Goal: Task Accomplishment & Management: Manage account settings

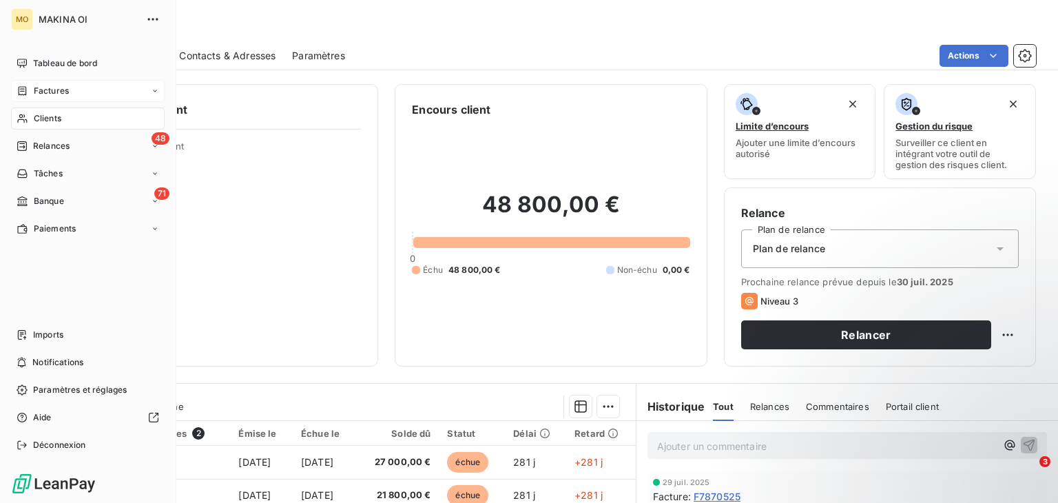
click at [52, 89] on span "Factures" at bounding box center [51, 91] width 35 height 12
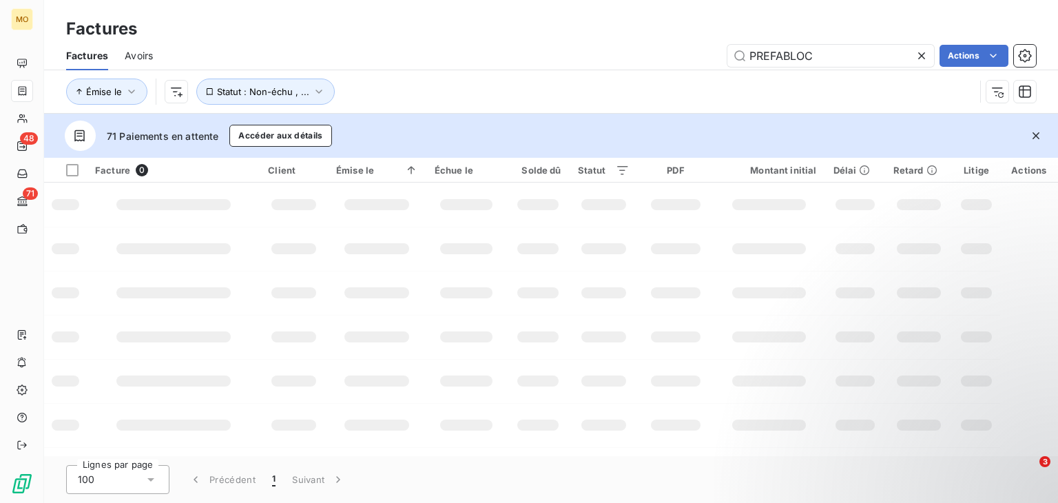
click at [918, 58] on icon at bounding box center [921, 55] width 7 height 7
click at [862, 52] on input "text" at bounding box center [831, 56] width 207 height 22
type input "passy"
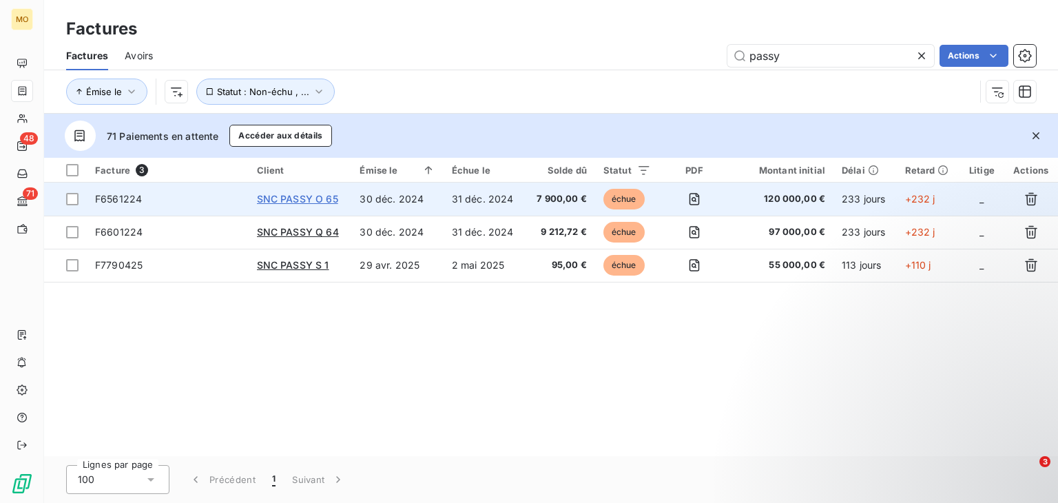
click at [285, 200] on span "SNC PASSY O 65" at bounding box center [297, 199] width 81 height 12
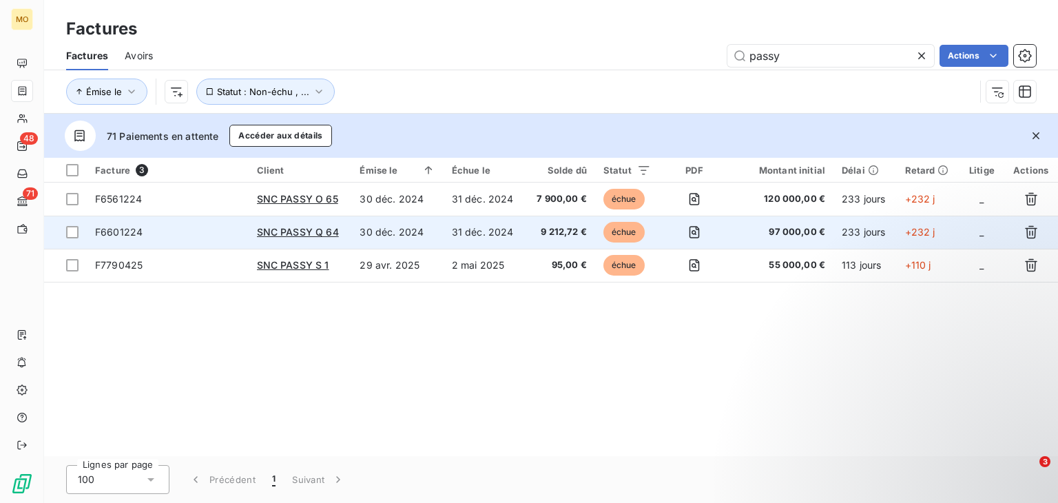
click at [367, 220] on td "30 déc. 2024" at bounding box center [397, 232] width 92 height 33
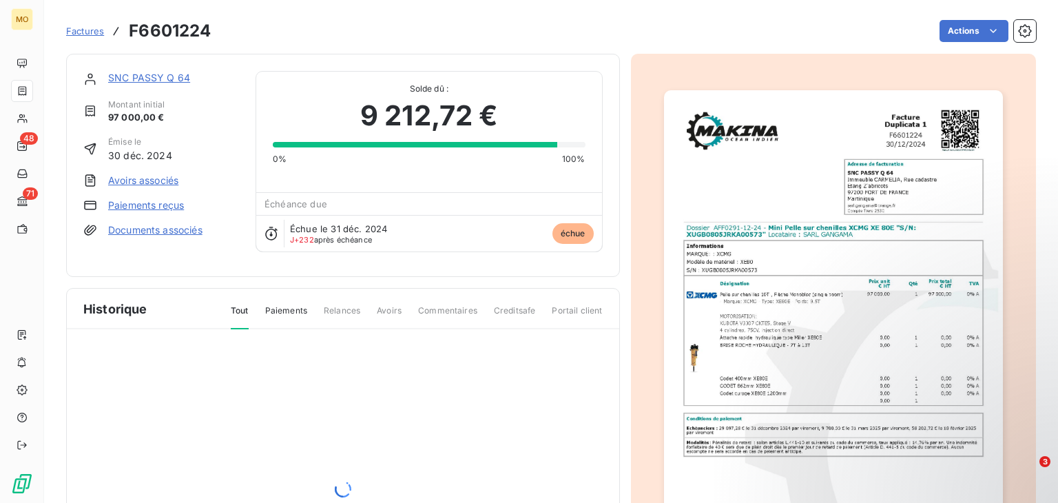
click at [163, 203] on link "Paiements reçus" at bounding box center [146, 205] width 76 height 14
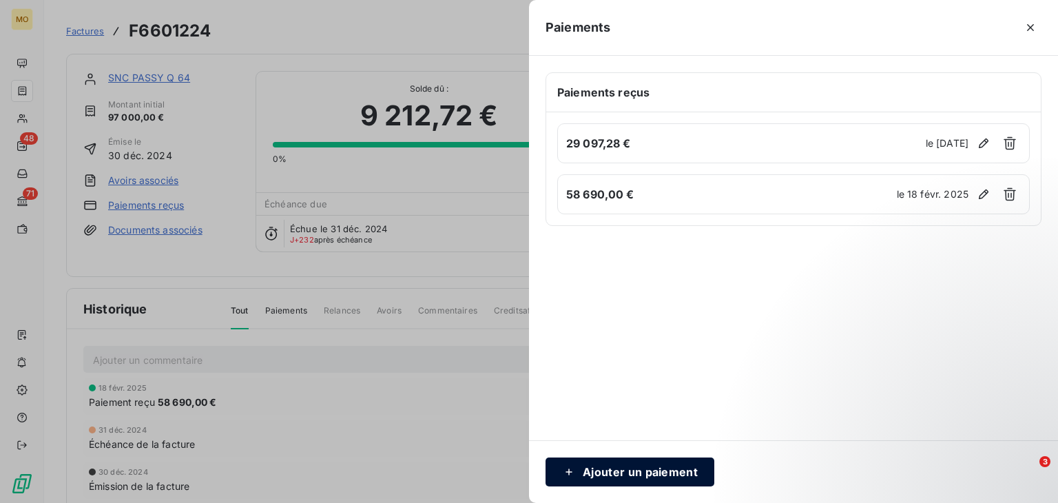
click at [645, 471] on button "Ajouter un paiement" at bounding box center [630, 471] width 169 height 29
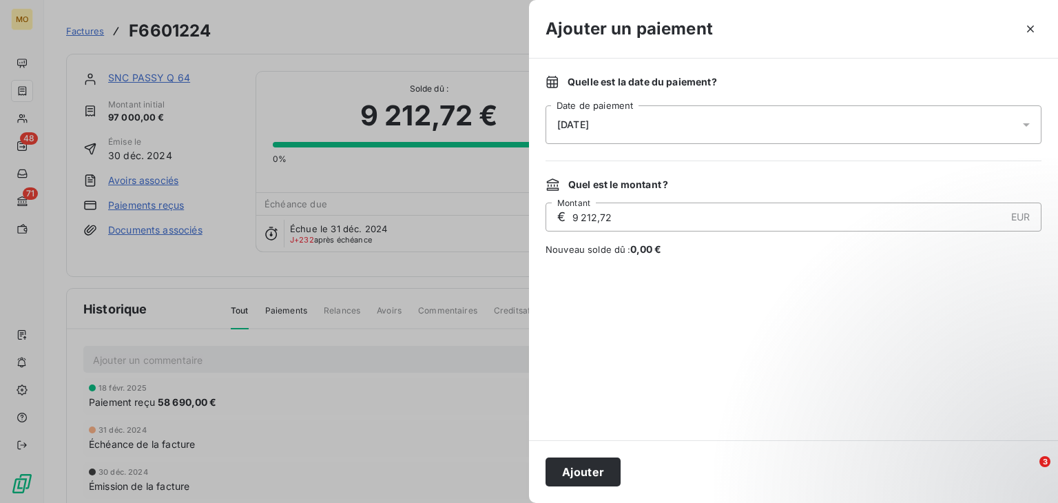
click at [605, 213] on input "9 212,72" at bounding box center [788, 217] width 434 height 28
type input "3 520,00"
click at [567, 473] on button "Ajouter" at bounding box center [583, 471] width 75 height 29
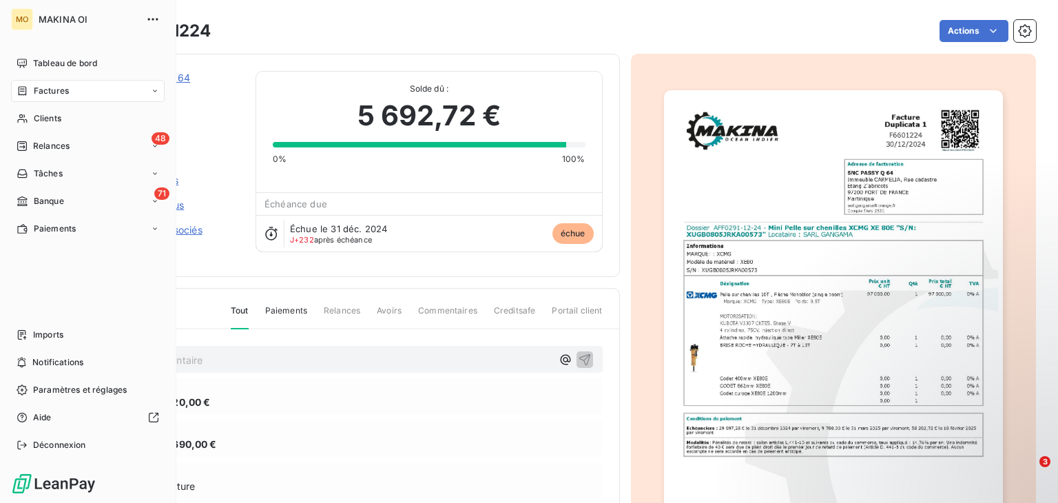
click at [67, 86] on span "Factures" at bounding box center [51, 91] width 35 height 12
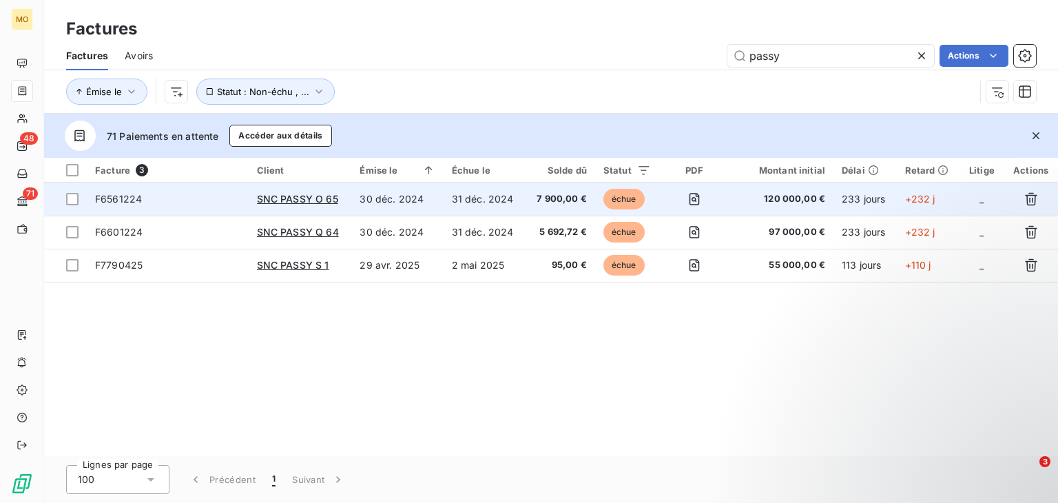
click at [435, 192] on td "30 déc. 2024" at bounding box center [397, 199] width 92 height 33
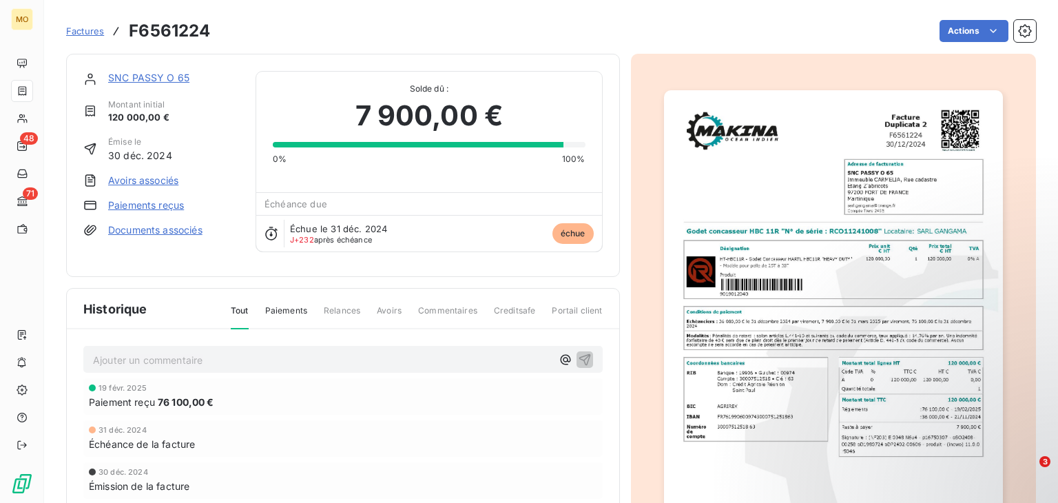
click at [129, 205] on link "Paiements reçus" at bounding box center [146, 205] width 76 height 14
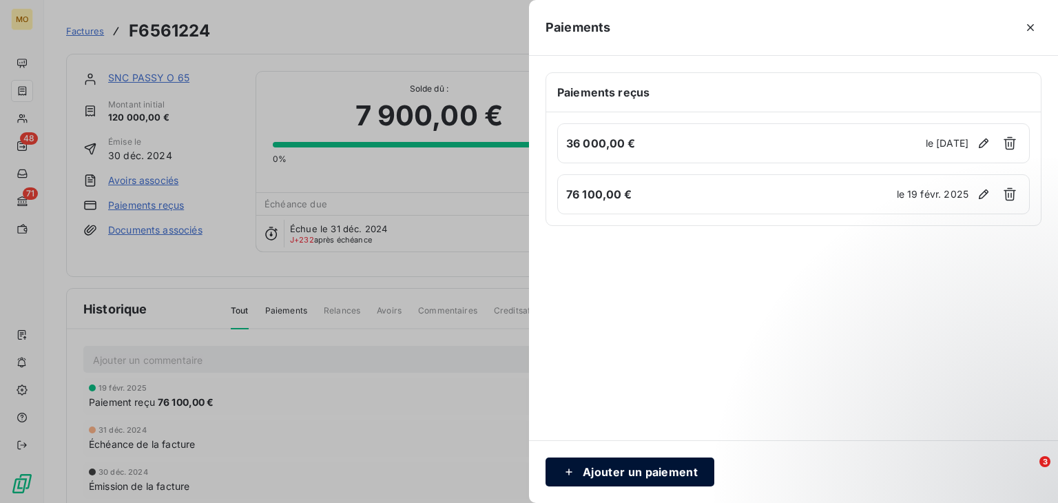
click at [642, 471] on button "Ajouter un paiement" at bounding box center [630, 471] width 169 height 29
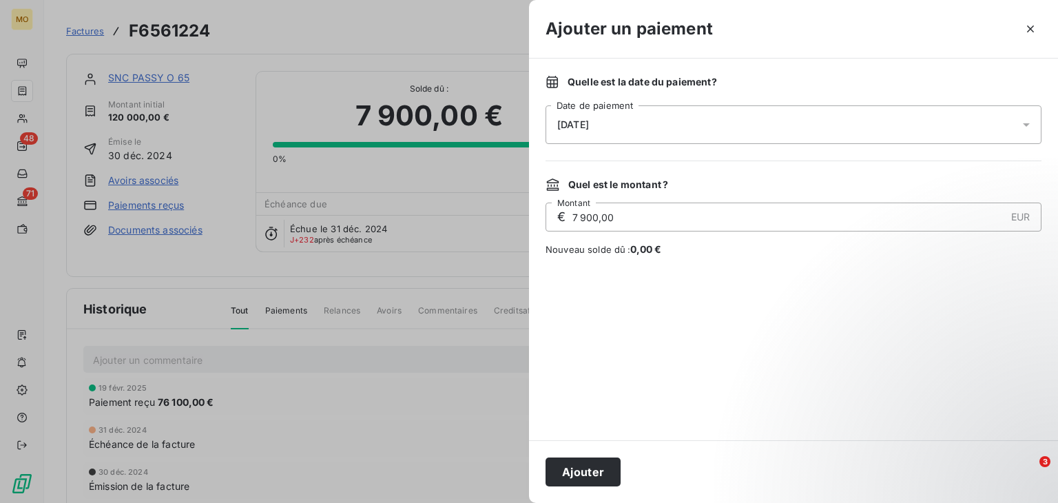
click at [599, 224] on input "7 900,00" at bounding box center [788, 217] width 434 height 28
type input "3 520,00"
click at [581, 471] on button "Ajouter" at bounding box center [583, 471] width 75 height 29
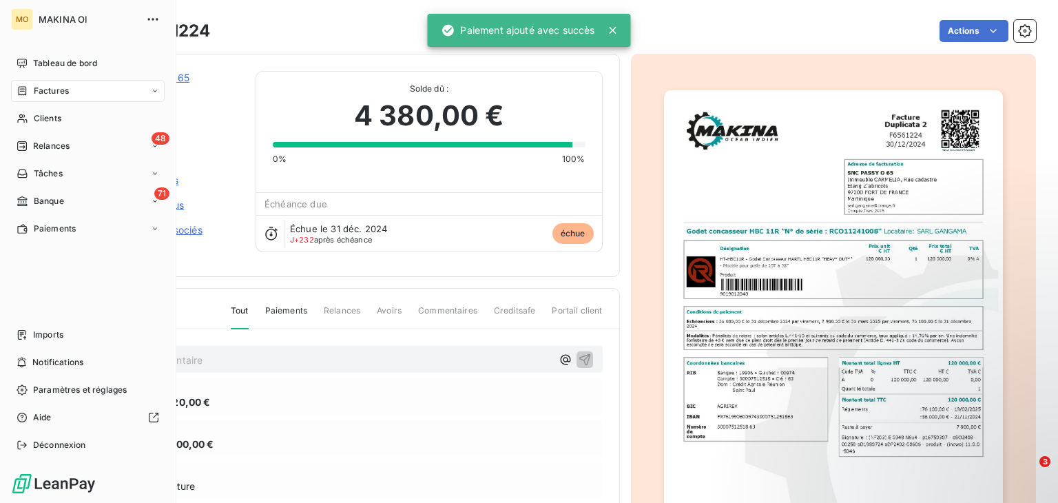
click at [95, 94] on div "Factures" at bounding box center [88, 91] width 154 height 22
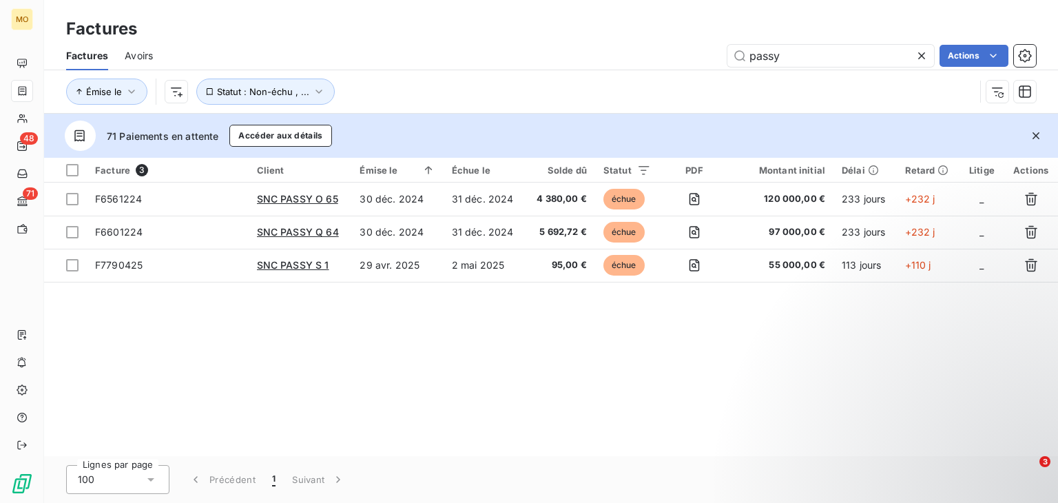
click at [928, 58] on div at bounding box center [924, 56] width 19 height 22
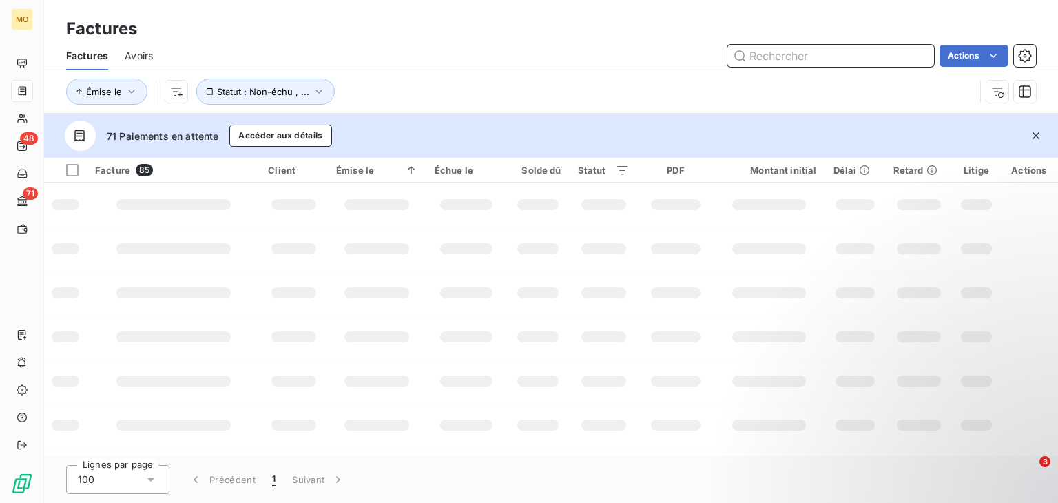
click at [903, 58] on input "text" at bounding box center [831, 56] width 207 height 22
type input "say"
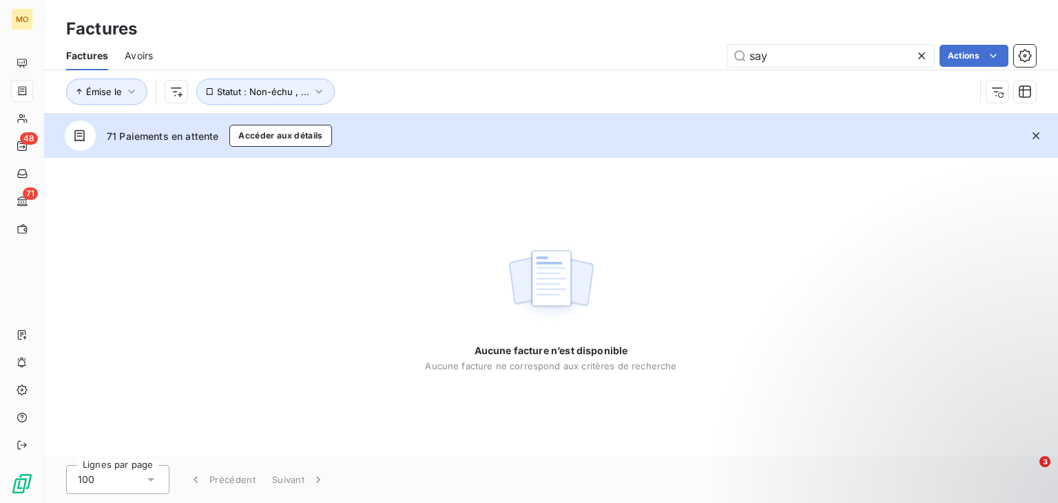
click at [920, 61] on icon at bounding box center [922, 56] width 14 height 14
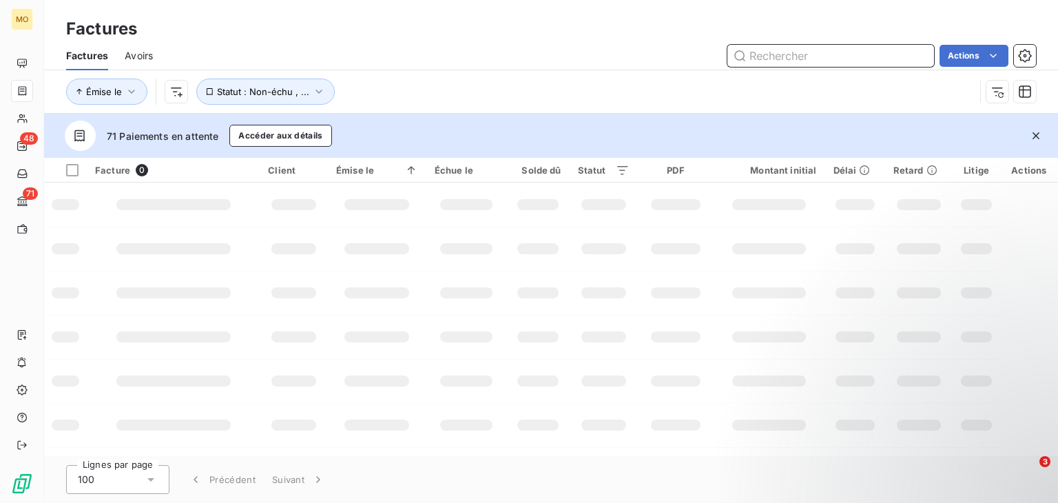
click at [843, 52] on input "text" at bounding box center [831, 56] width 207 height 22
paste input "F8430725"
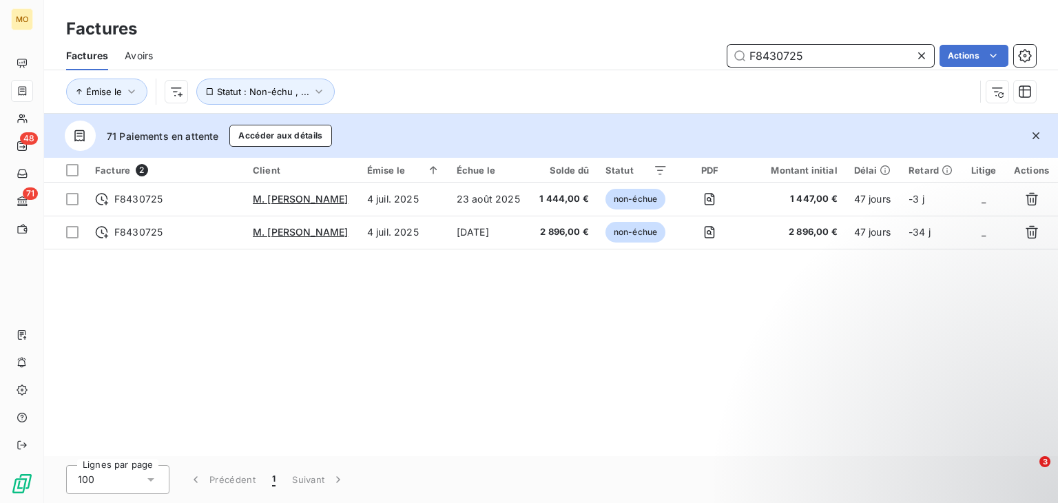
type input "F8430725"
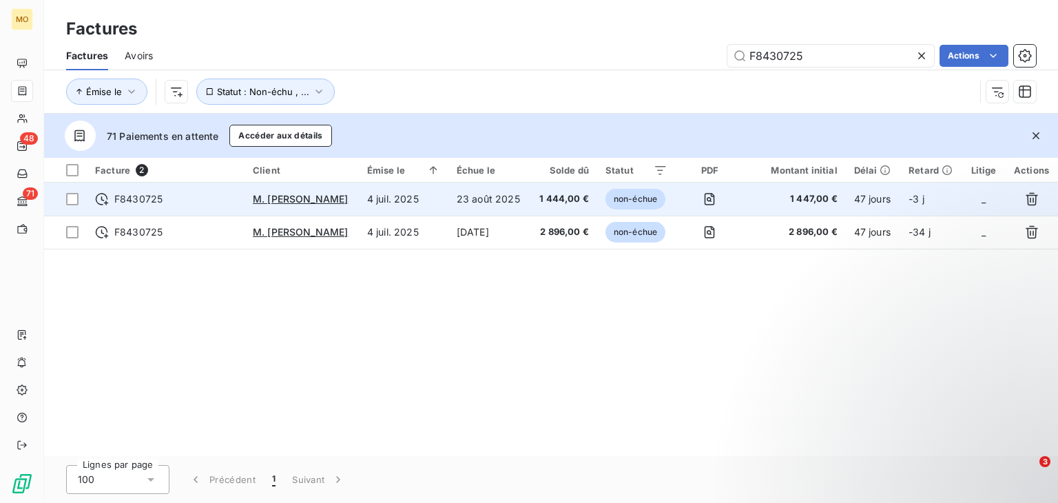
click at [446, 195] on td "4 juil. 2025" at bounding box center [404, 199] width 90 height 33
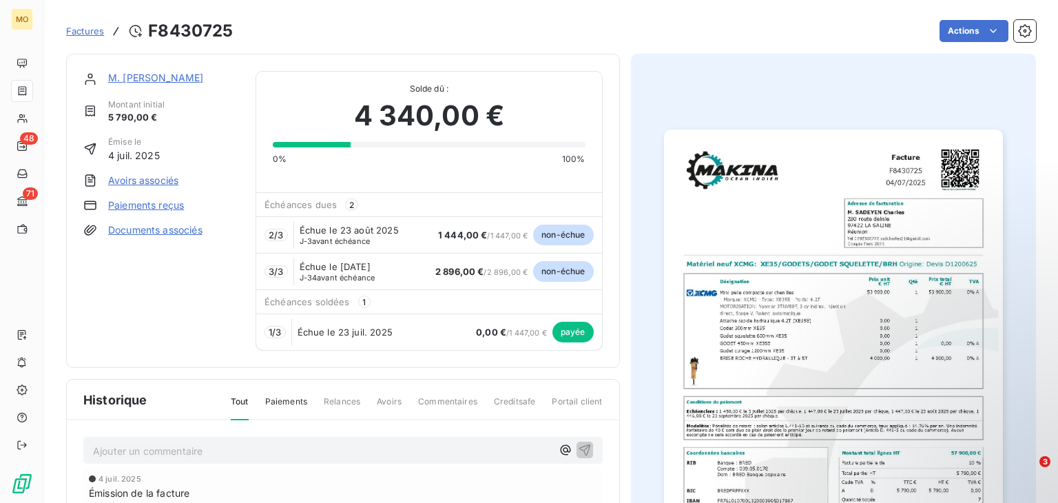
click at [165, 207] on link "Paiements reçus" at bounding box center [146, 205] width 76 height 14
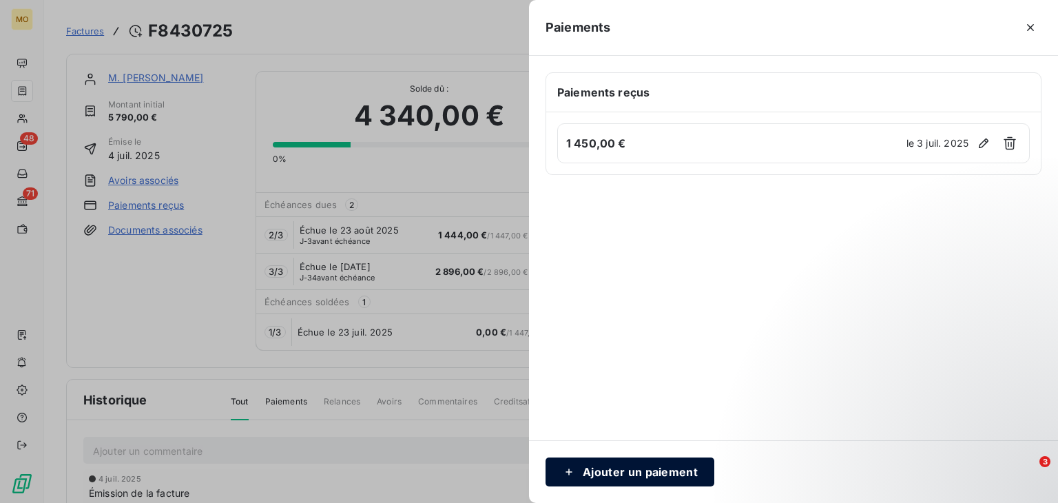
click at [577, 471] on div "button" at bounding box center [572, 472] width 21 height 14
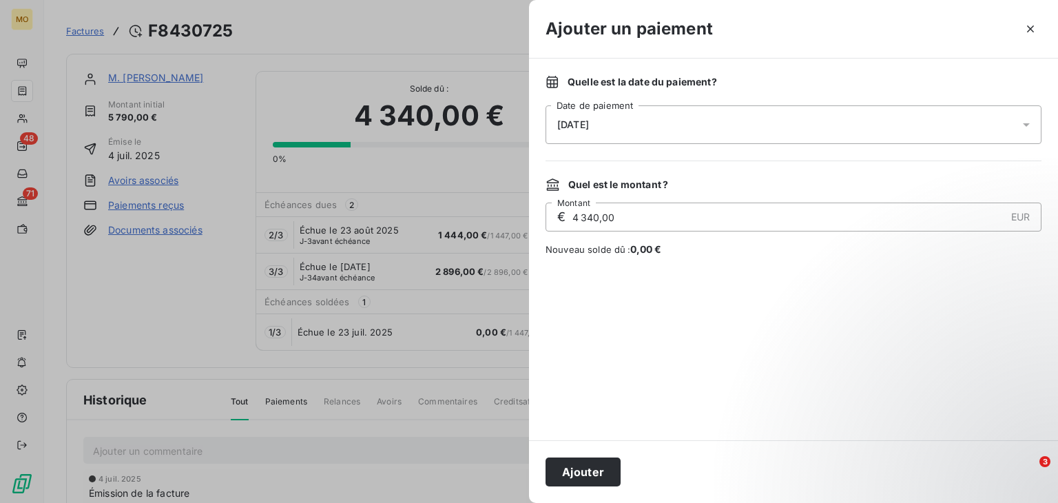
click at [595, 213] on input "4 340,00" at bounding box center [788, 217] width 434 height 28
type input "1 447,00"
click at [583, 467] on button "Ajouter" at bounding box center [583, 471] width 75 height 29
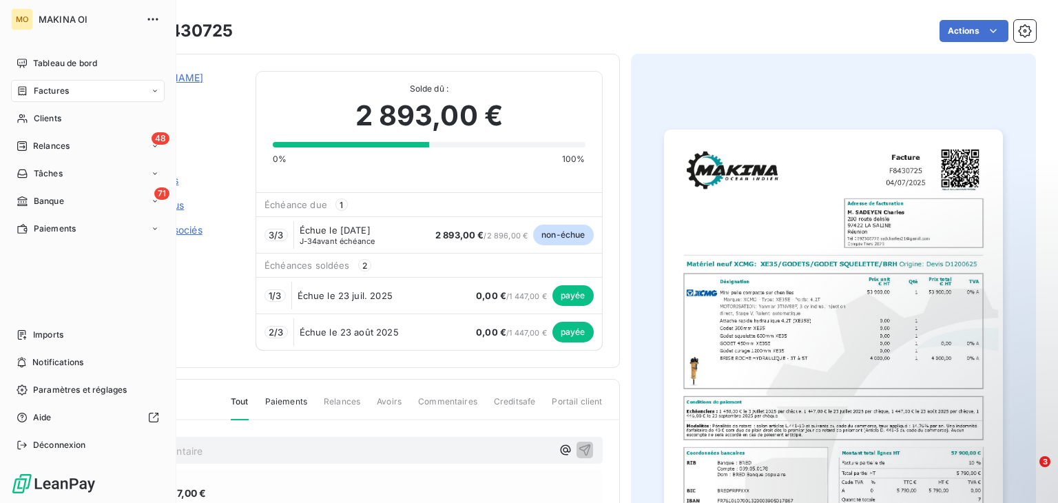
click at [94, 85] on div "Factures" at bounding box center [88, 91] width 154 height 22
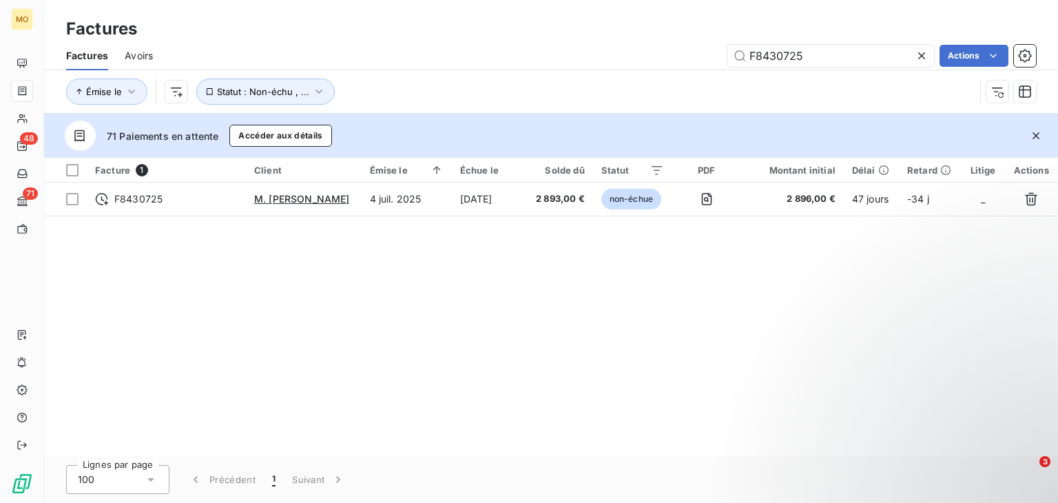
click at [918, 59] on icon at bounding box center [922, 56] width 14 height 14
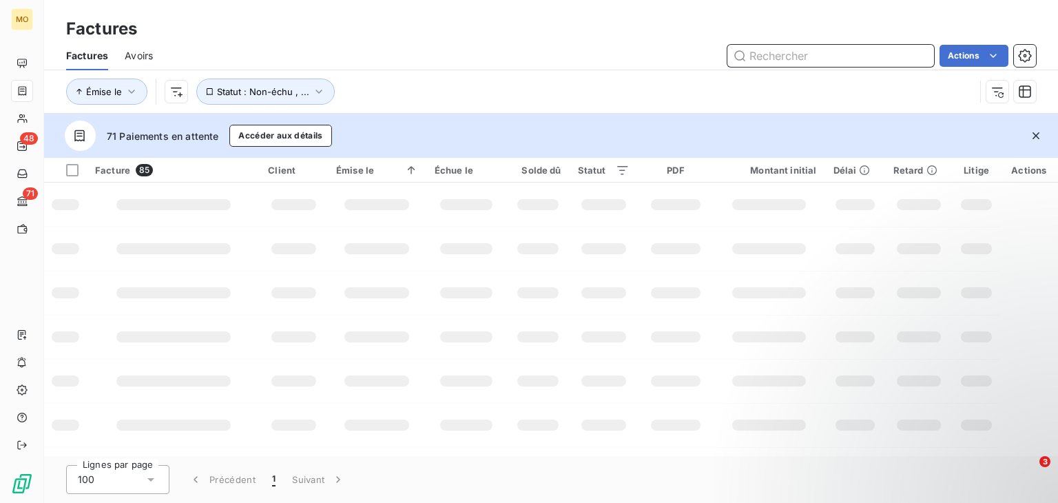
click at [902, 59] on input "text" at bounding box center [831, 56] width 207 height 22
type input "lrb"
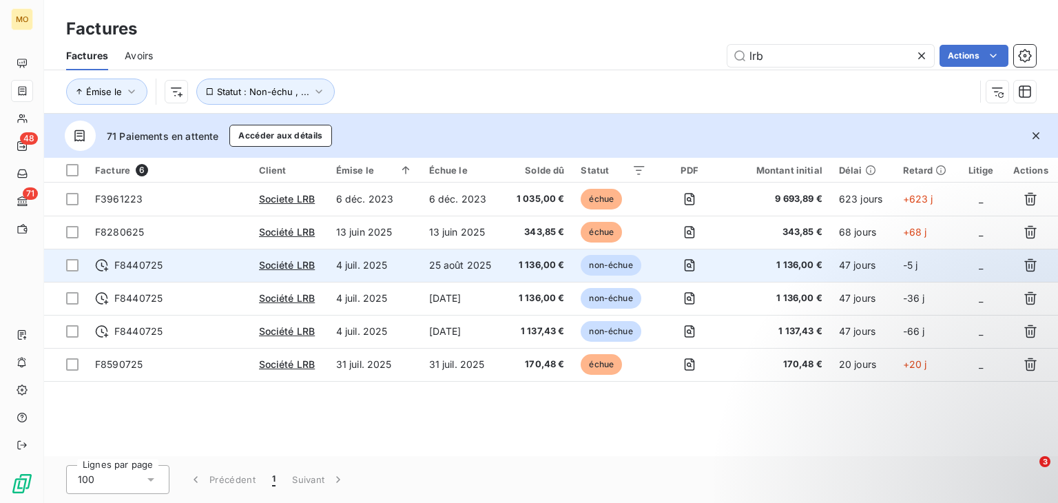
click at [521, 268] on span "1 136,00 €" at bounding box center [539, 265] width 52 height 14
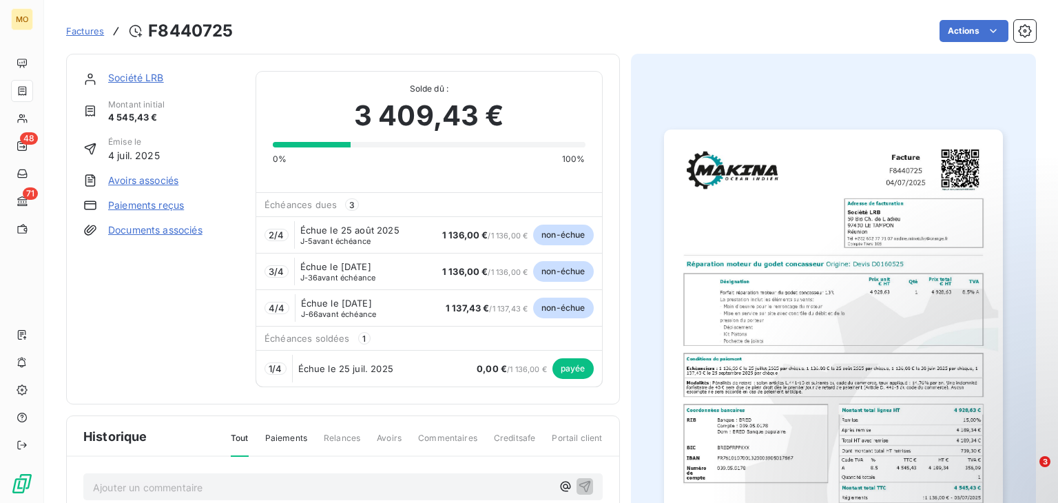
click at [141, 207] on link "Paiements reçus" at bounding box center [146, 205] width 76 height 14
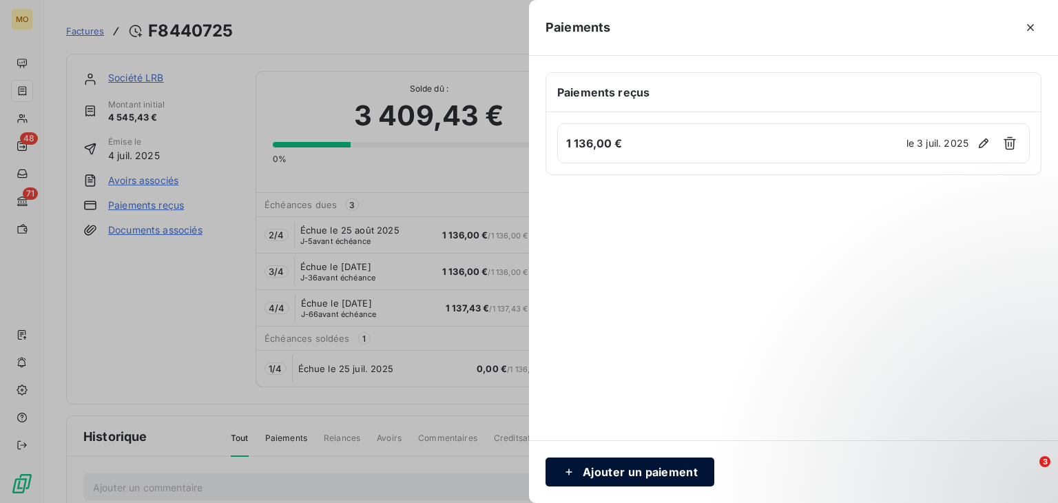
click at [628, 464] on button "Ajouter un paiement" at bounding box center [630, 471] width 169 height 29
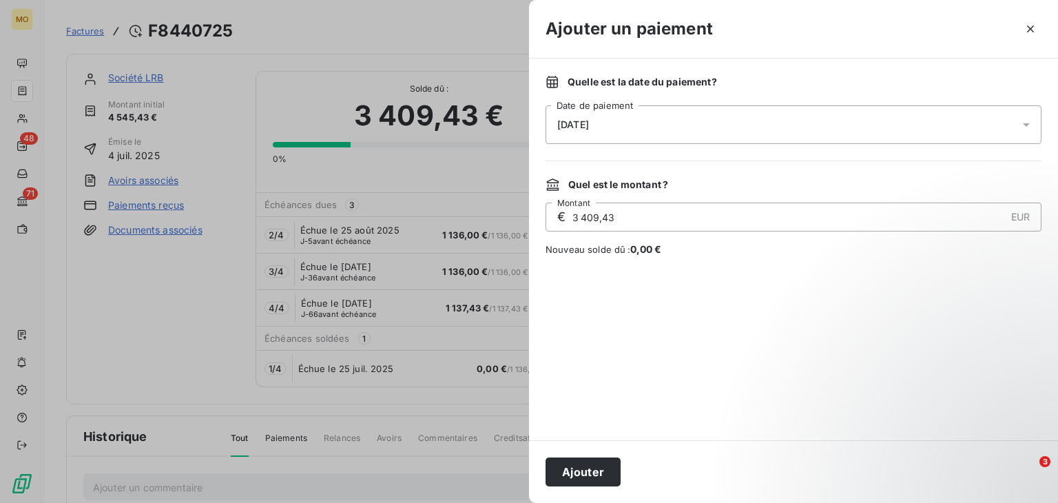
click at [592, 212] on input "3 409,43" at bounding box center [788, 217] width 434 height 28
type input "1 136,00"
click at [586, 475] on button "Ajouter" at bounding box center [583, 471] width 75 height 29
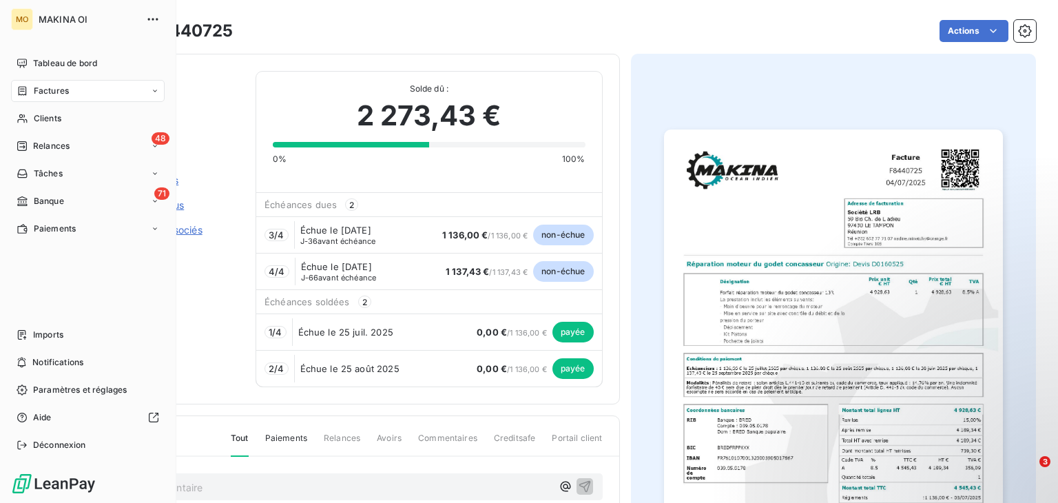
click at [105, 99] on div "Factures" at bounding box center [88, 91] width 154 height 22
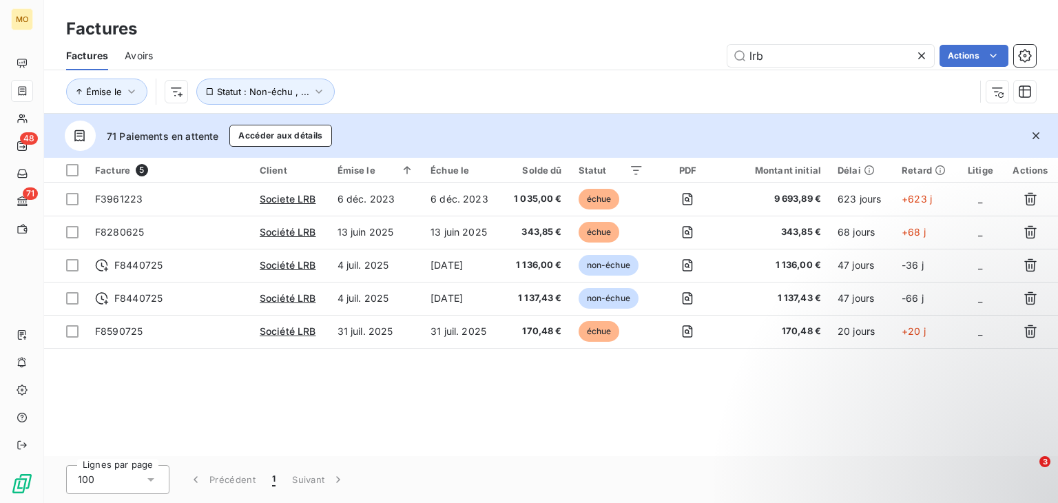
click at [920, 56] on icon at bounding box center [922, 56] width 14 height 14
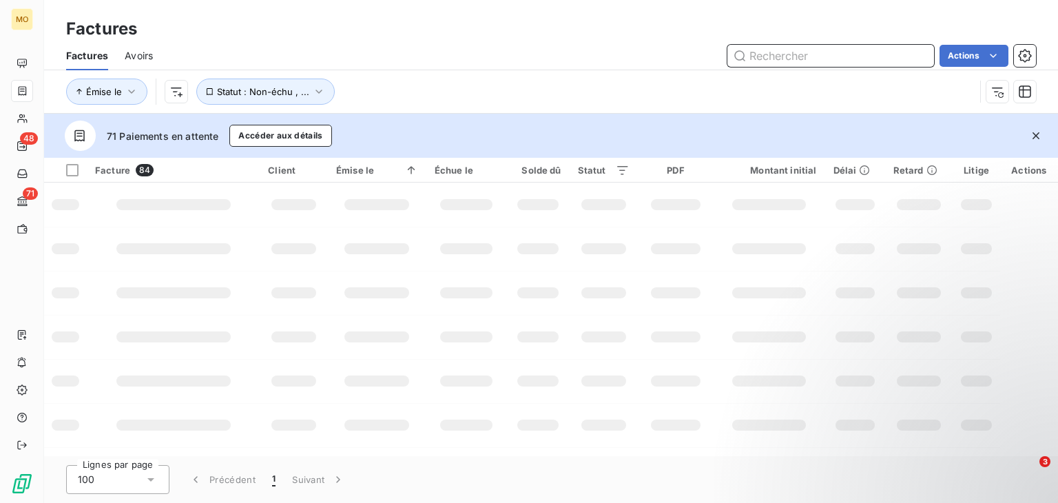
click at [860, 58] on input "text" at bounding box center [831, 56] width 207 height 22
paste input "F8450725"
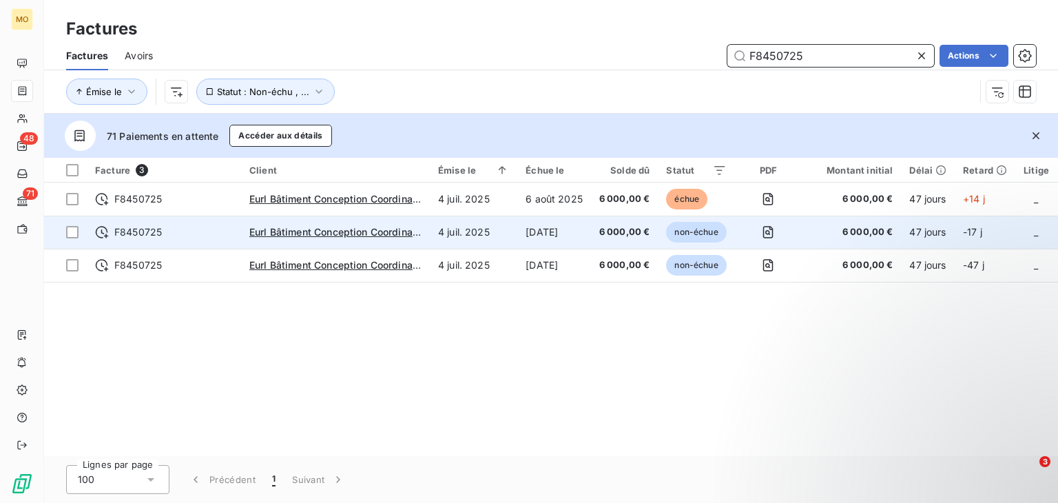
type input "F8450725"
click at [496, 227] on td "4 juil. 2025" at bounding box center [473, 232] width 87 height 33
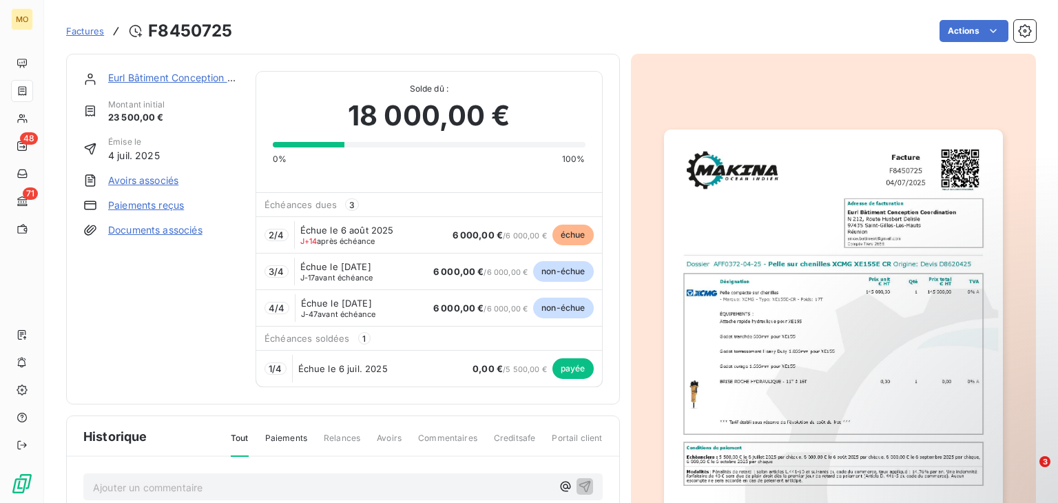
click at [174, 203] on link "Paiements reçus" at bounding box center [146, 205] width 76 height 14
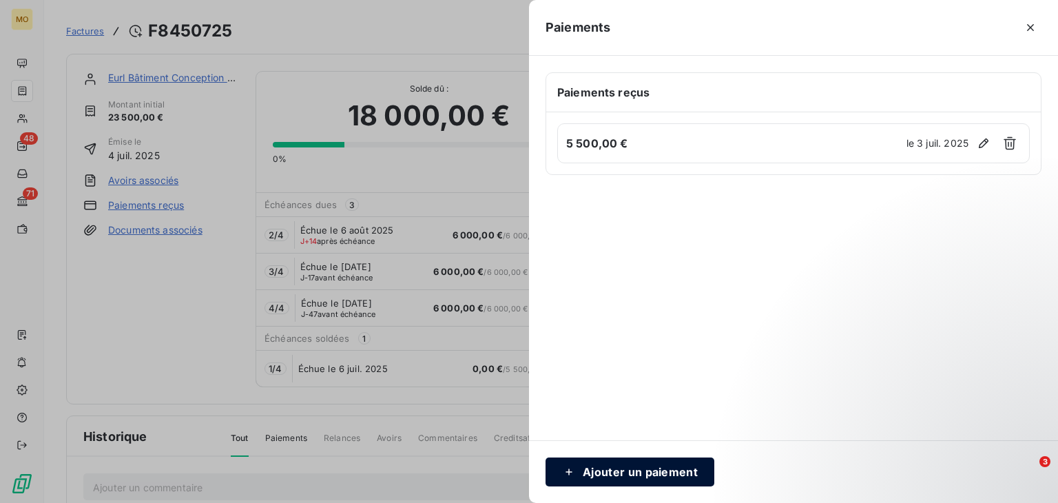
click at [613, 462] on button "Ajouter un paiement" at bounding box center [630, 471] width 169 height 29
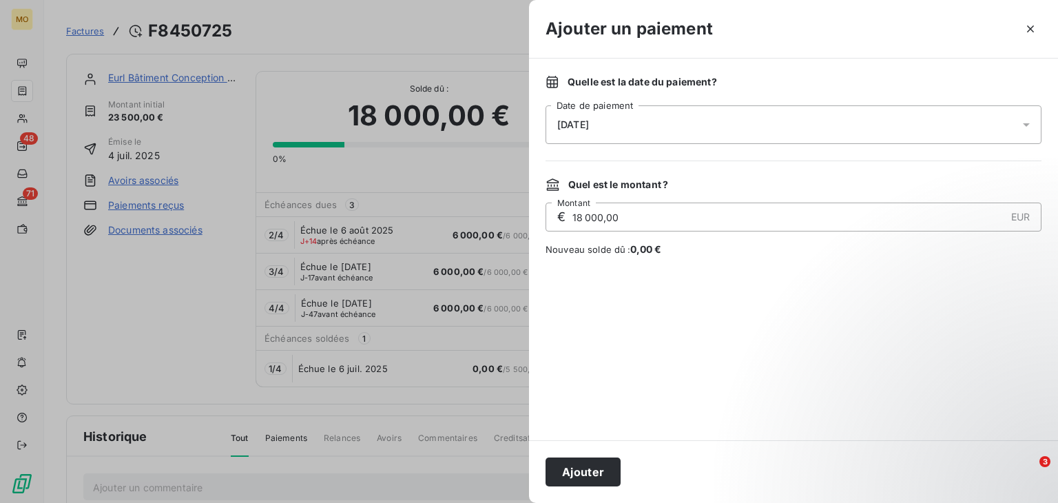
click at [593, 210] on input "18 000,00" at bounding box center [788, 217] width 434 height 28
type input "6 000,00"
click at [579, 472] on button "Ajouter" at bounding box center [583, 471] width 75 height 29
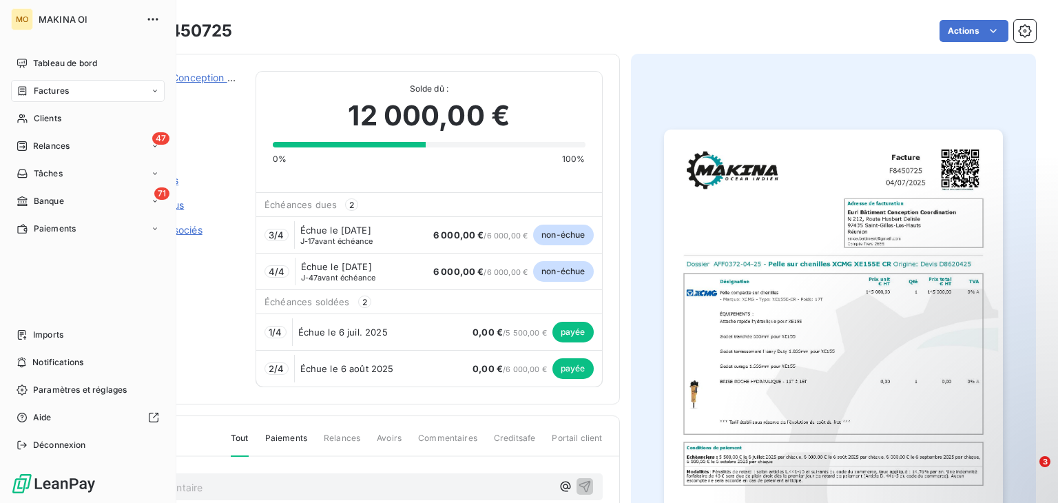
click at [106, 83] on div "Factures" at bounding box center [88, 91] width 154 height 22
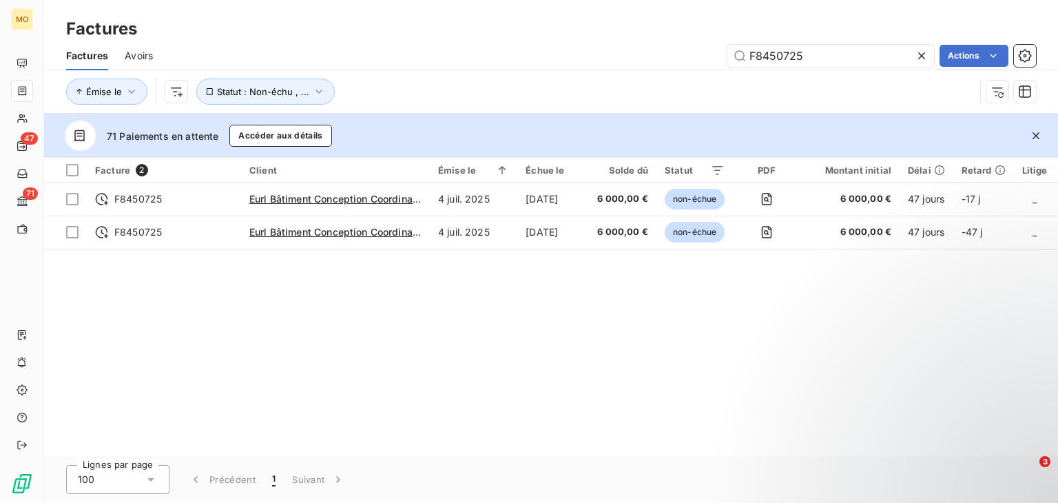
click at [920, 58] on icon at bounding box center [922, 56] width 14 height 14
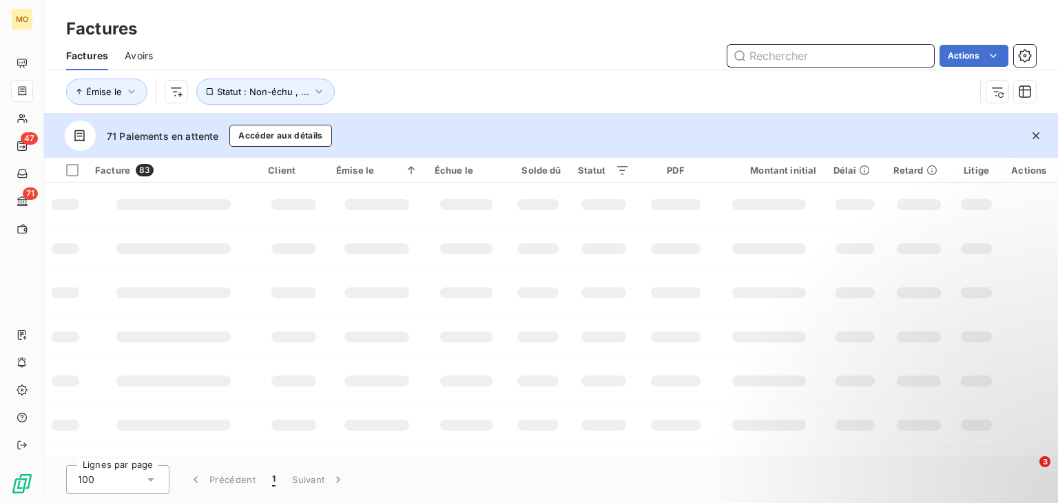
click at [920, 58] on input "text" at bounding box center [831, 56] width 207 height 22
type input "lauret"
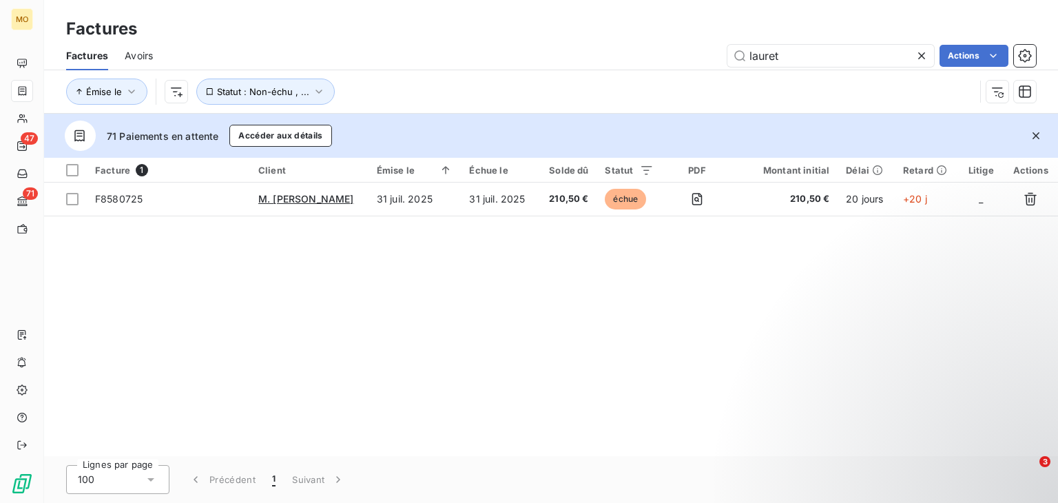
click at [923, 63] on div at bounding box center [924, 56] width 19 height 22
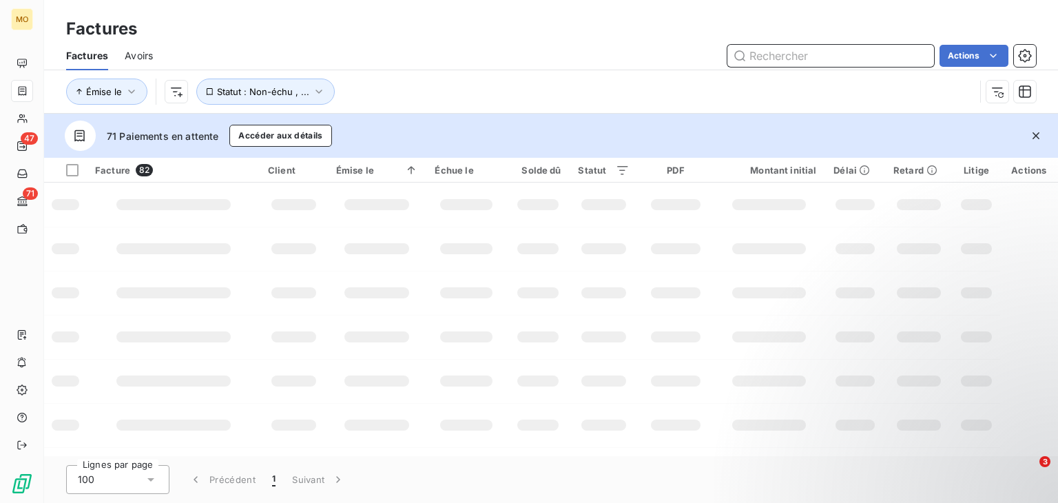
paste input "F8490725"
click at [923, 63] on div "F8490725" at bounding box center [831, 56] width 207 height 22
type input "F8490725"
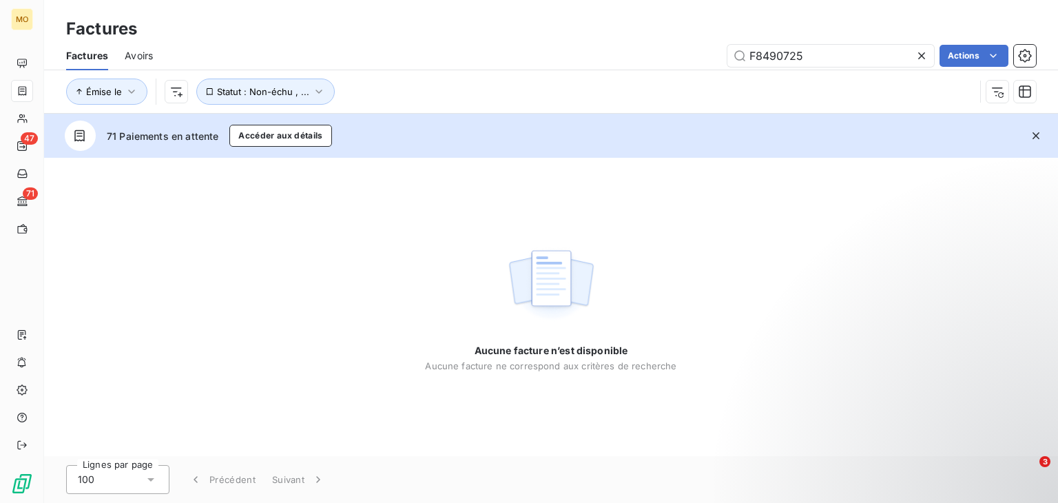
click at [601, 160] on div "Aucune facture n’est disponible Aucune facture ne correspond aux critères de re…" at bounding box center [551, 307] width 1014 height 298
click at [918, 59] on icon at bounding box center [921, 55] width 7 height 7
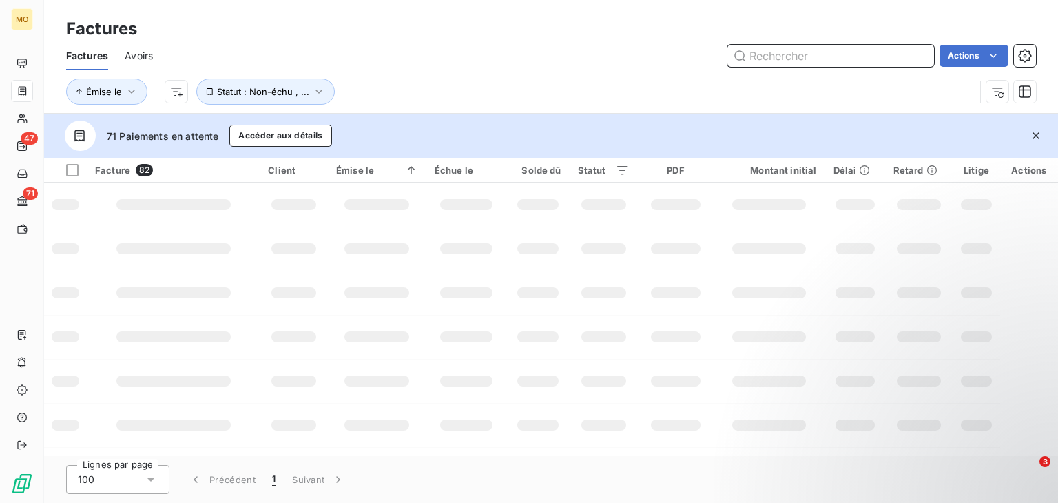
click at [882, 56] on input "text" at bounding box center [831, 56] width 207 height 22
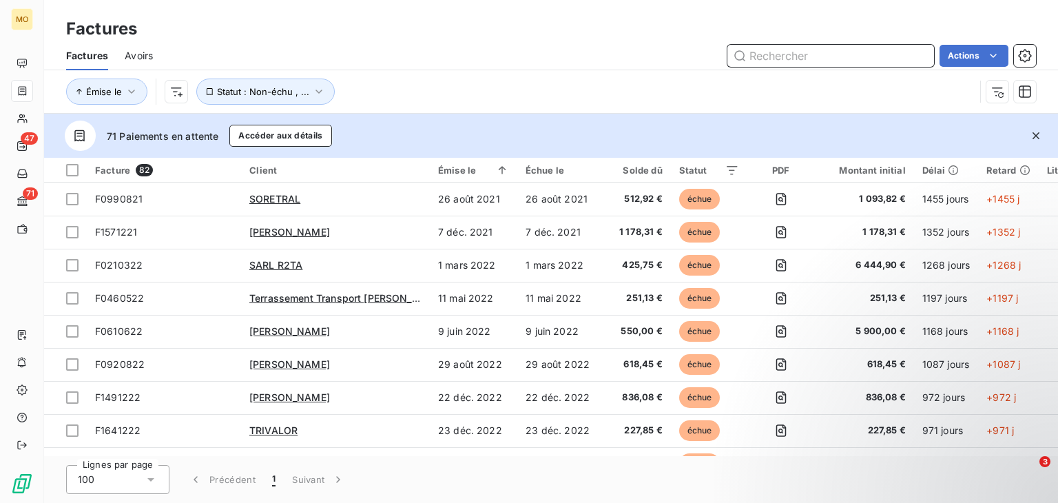
paste input "F8500725"
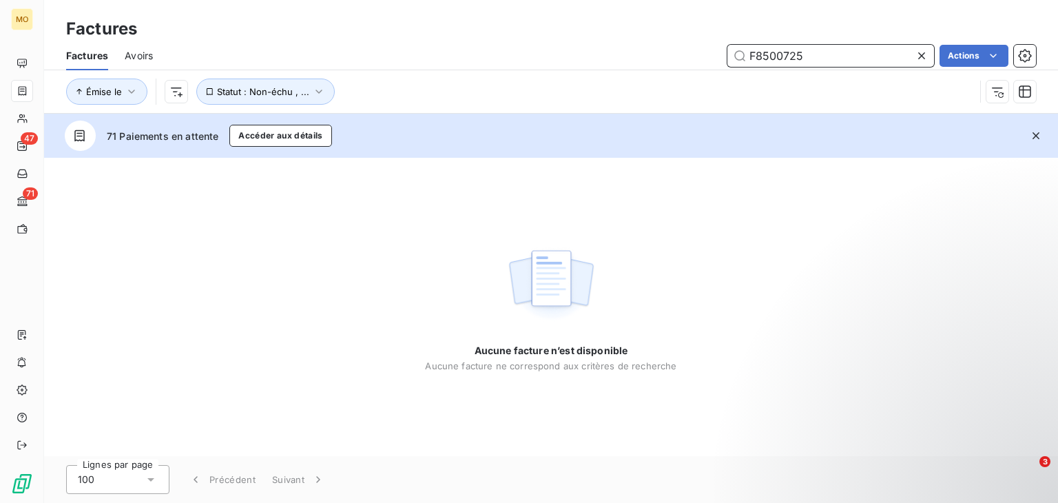
type input "F8500725"
click at [919, 57] on icon at bounding box center [921, 55] width 7 height 7
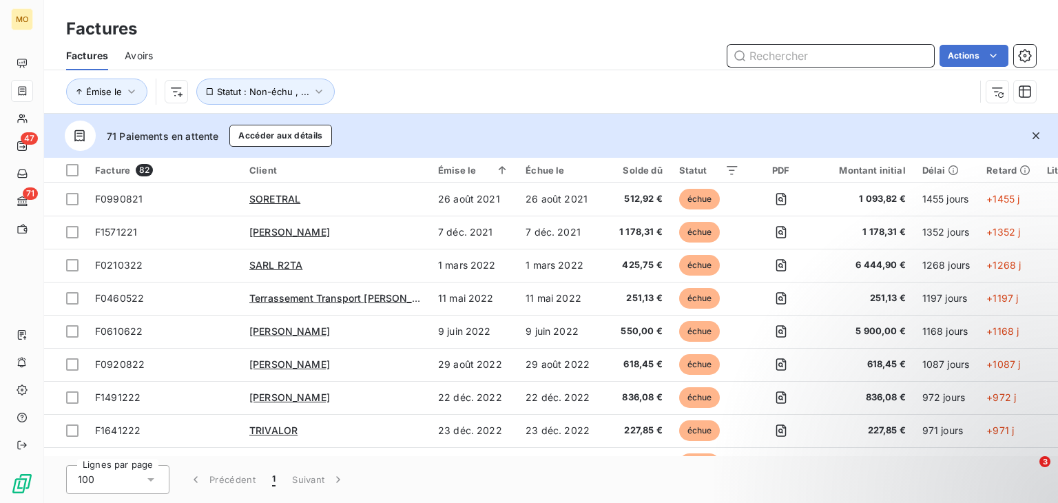
click at [919, 57] on input "text" at bounding box center [831, 56] width 207 height 22
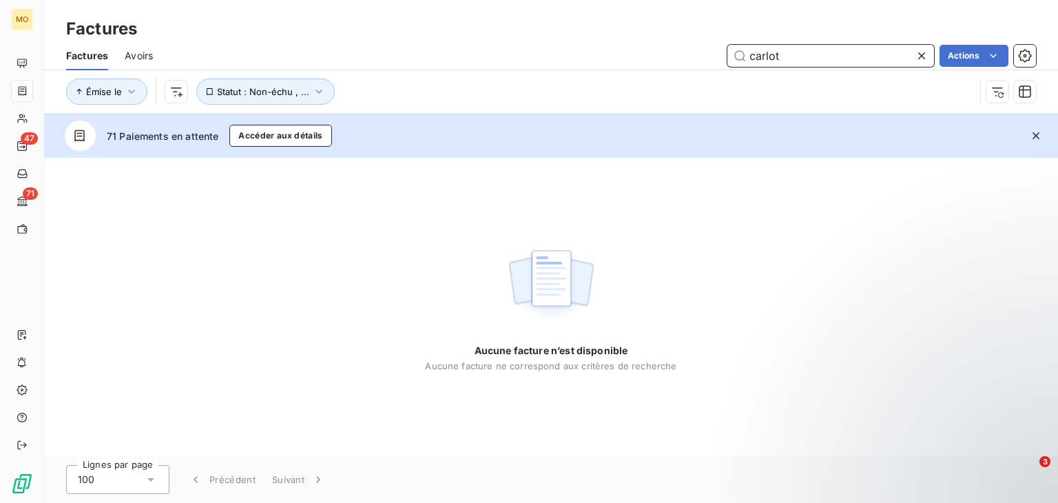
type input "carlot"
